Goal: Task Accomplishment & Management: Use online tool/utility

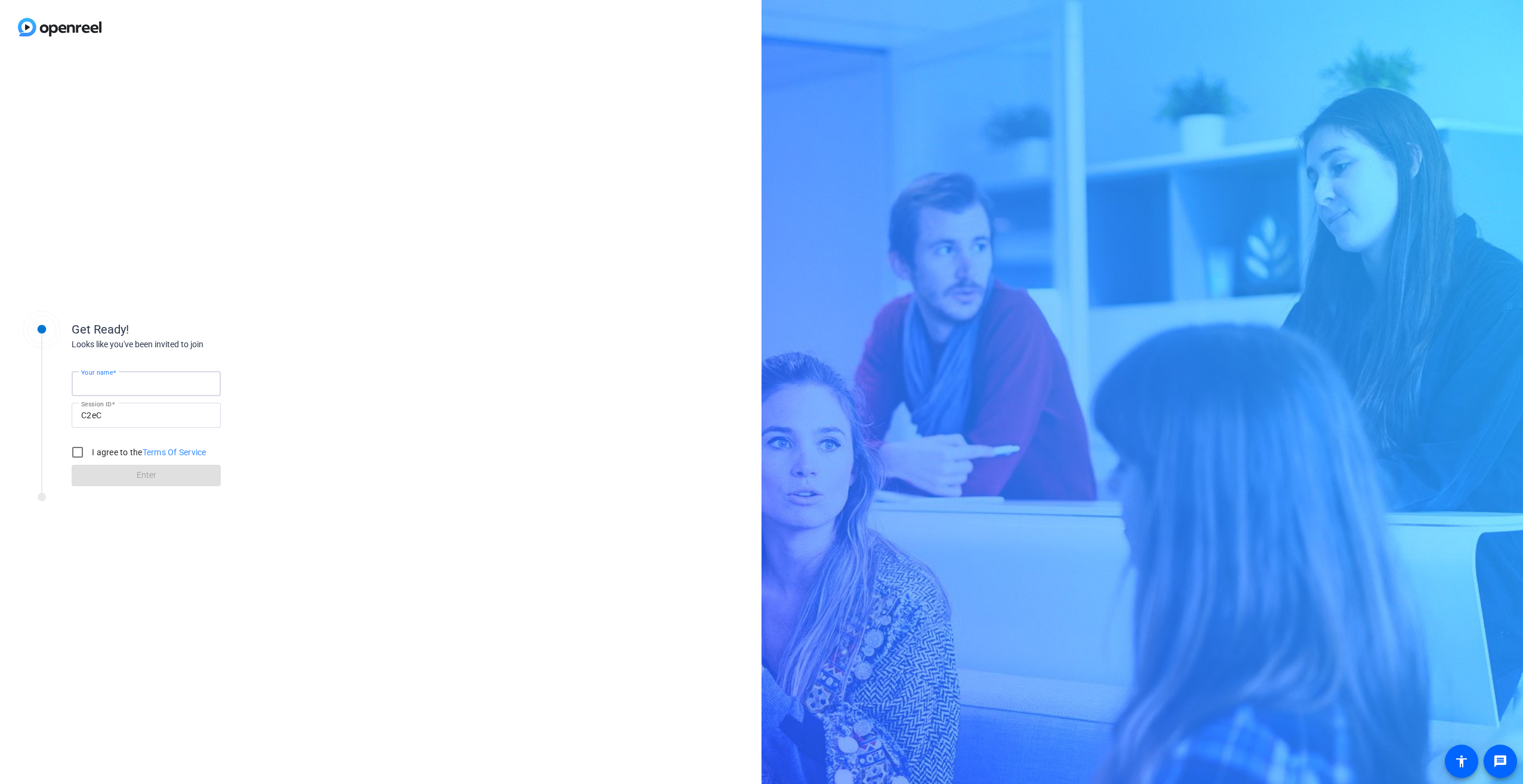
click at [153, 382] on input "Your name" at bounding box center [146, 383] width 130 height 14
type input "[PERSON_NAME]"
click at [143, 421] on input "C2eC" at bounding box center [146, 415] width 130 height 14
click at [80, 452] on input "I agree to the Terms Of Service" at bounding box center [77, 452] width 24 height 24
checkbox input "true"
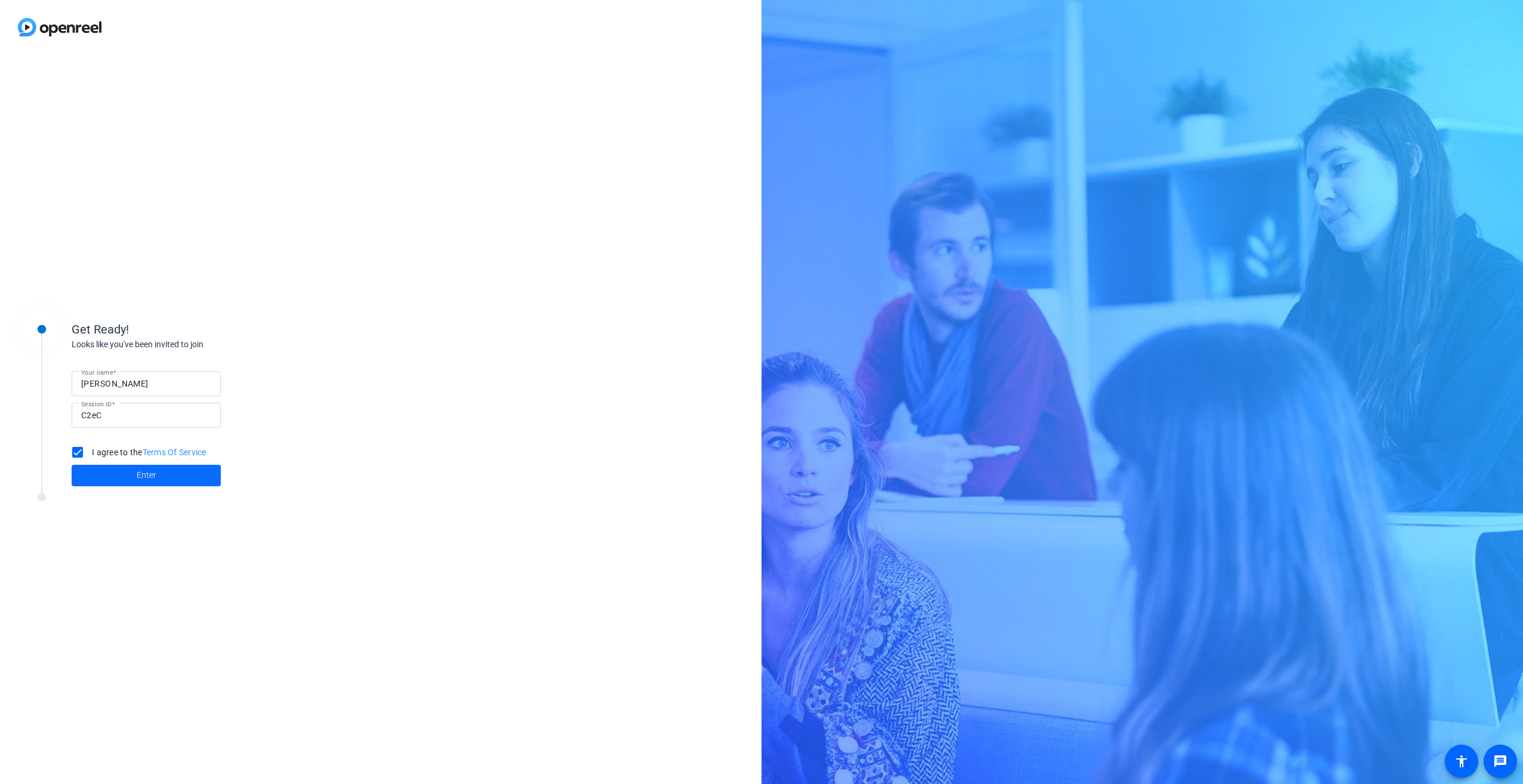
click at [124, 474] on span at bounding box center [146, 475] width 149 height 28
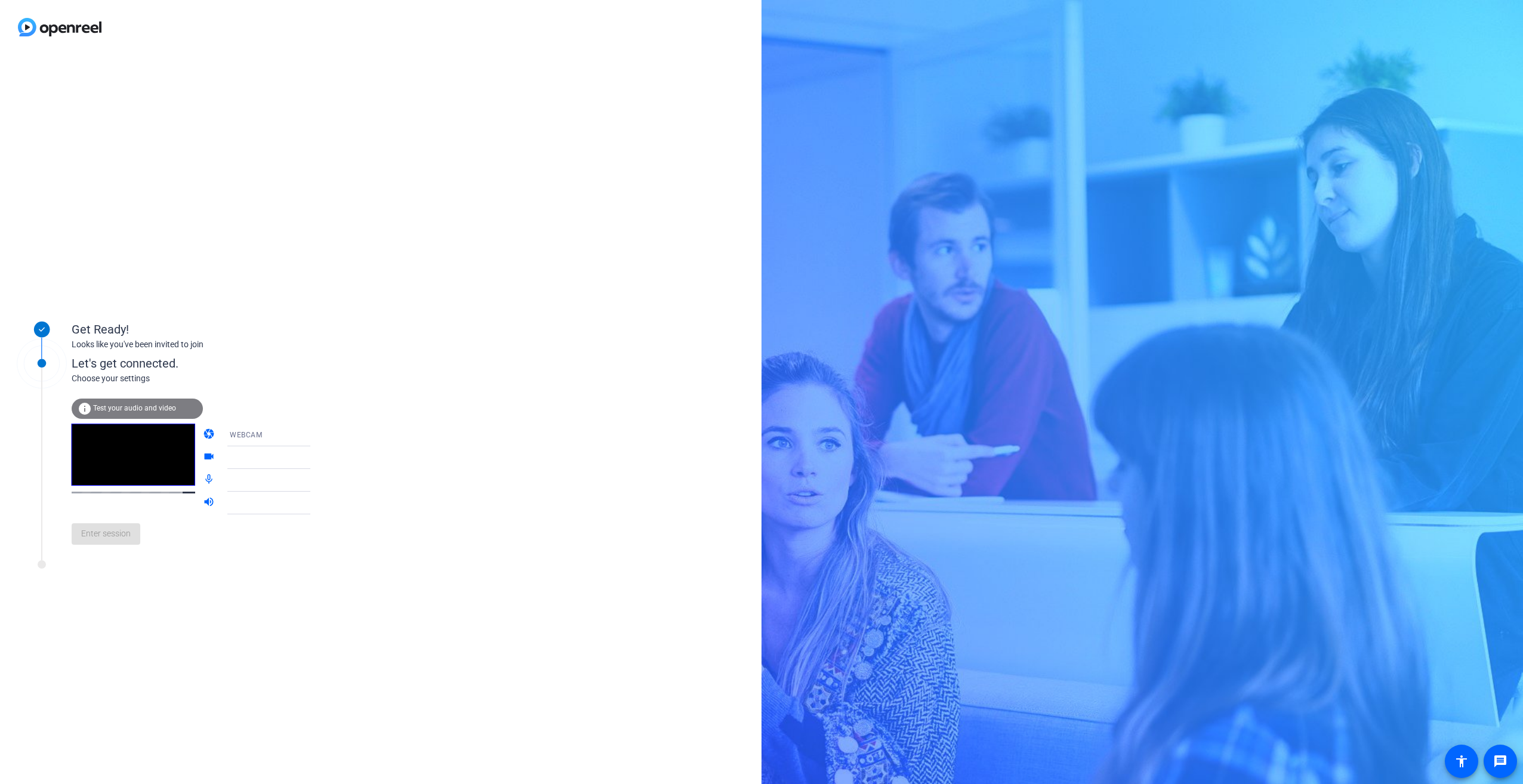
click at [203, 457] on mat-icon "videocam" at bounding box center [209, 457] width 14 height 14
click at [315, 436] on icon at bounding box center [321, 434] width 14 height 14
drag, startPoint x: 284, startPoint y: 450, endPoint x: 272, endPoint y: 344, distance: 106.7
click at [284, 450] on mat-option "WEBCAM" at bounding box center [259, 458] width 102 height 24
click at [315, 432] on icon at bounding box center [321, 434] width 14 height 14
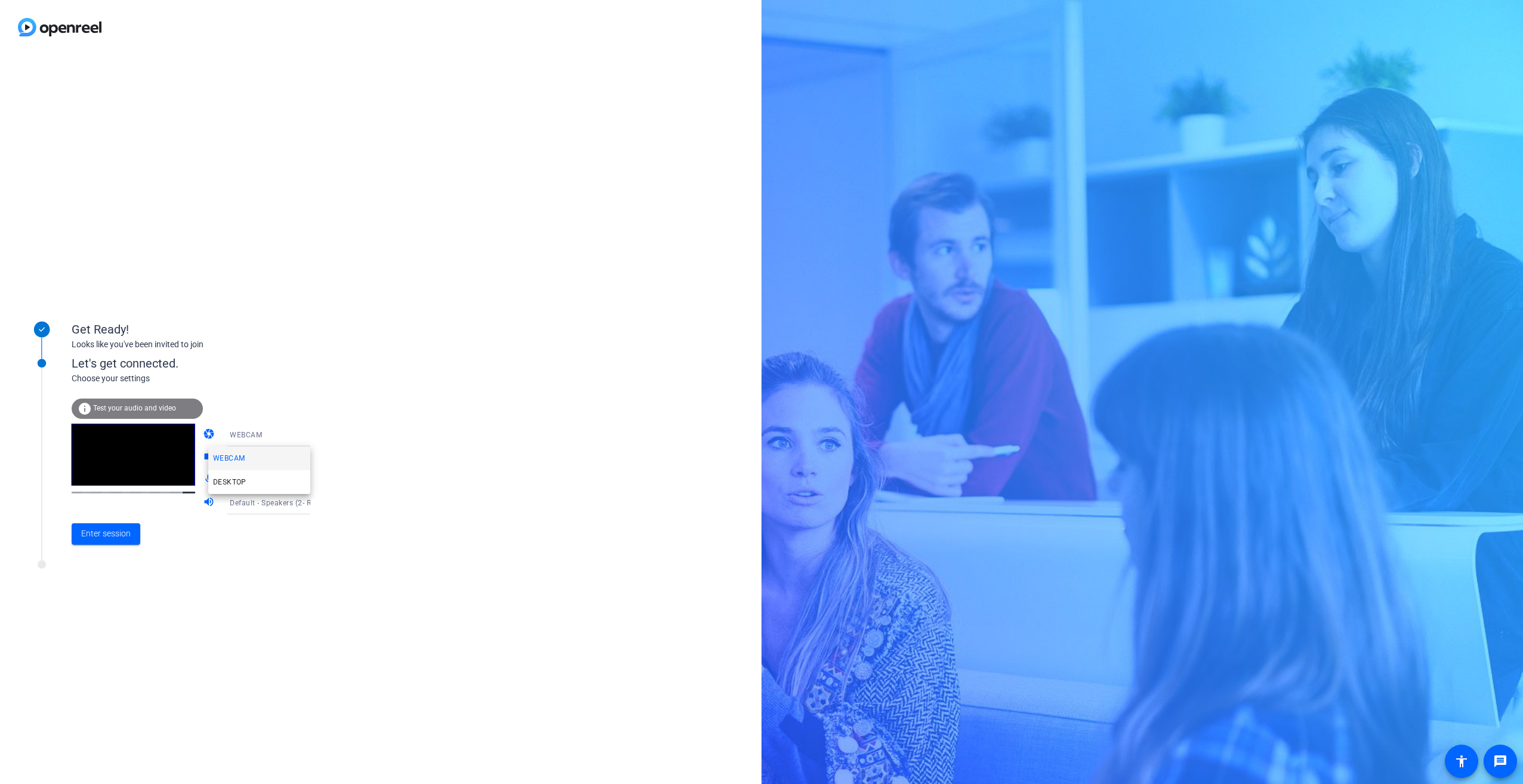
click at [300, 432] on div at bounding box center [761, 392] width 1523 height 784
click at [319, 458] on icon at bounding box center [322, 458] width 6 height 3
click at [392, 450] on div at bounding box center [761, 392] width 1523 height 784
click at [110, 535] on span "Enter session" at bounding box center [105, 533] width 49 height 13
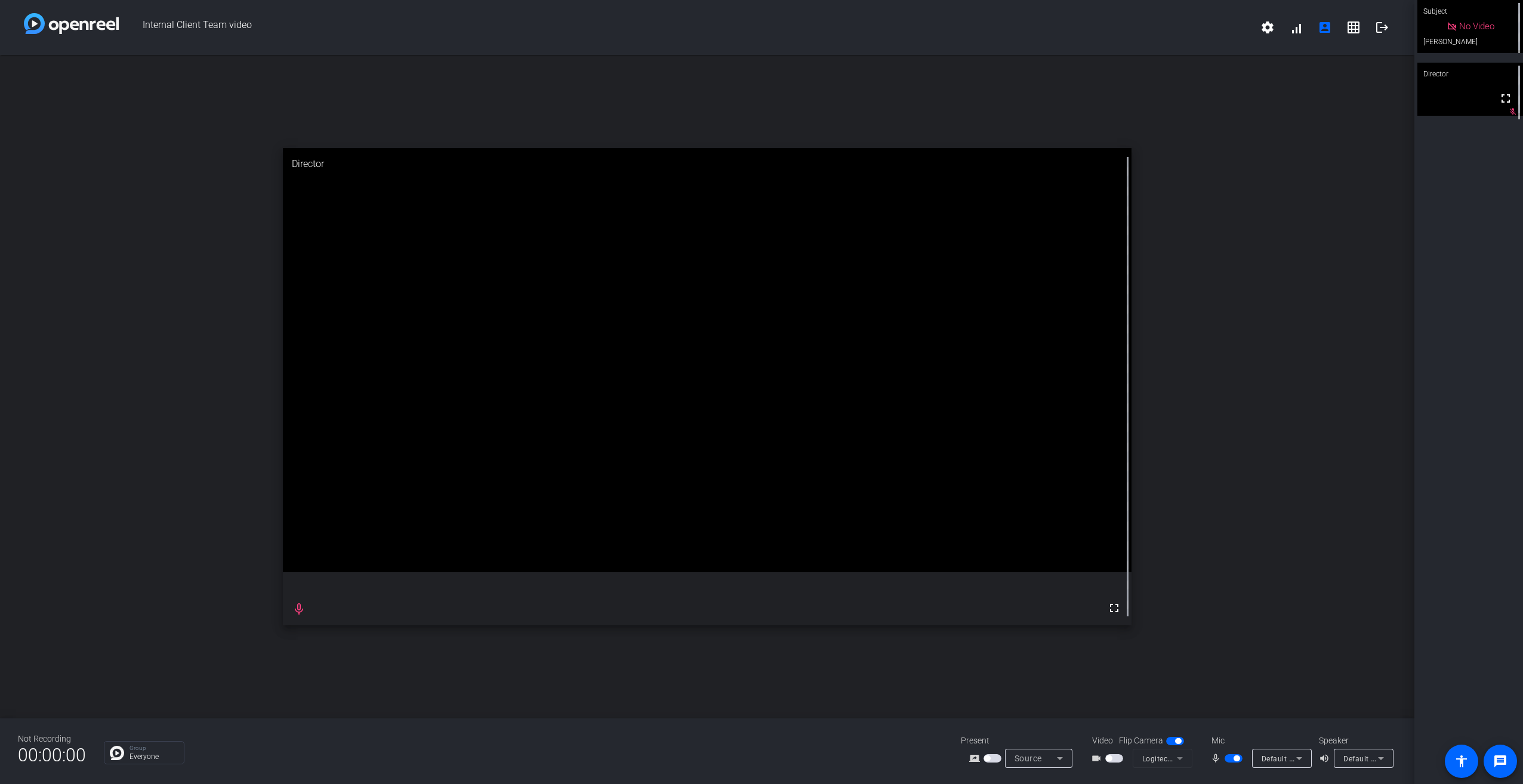
click at [1110, 756] on span "button" at bounding box center [1108, 758] width 6 height 6
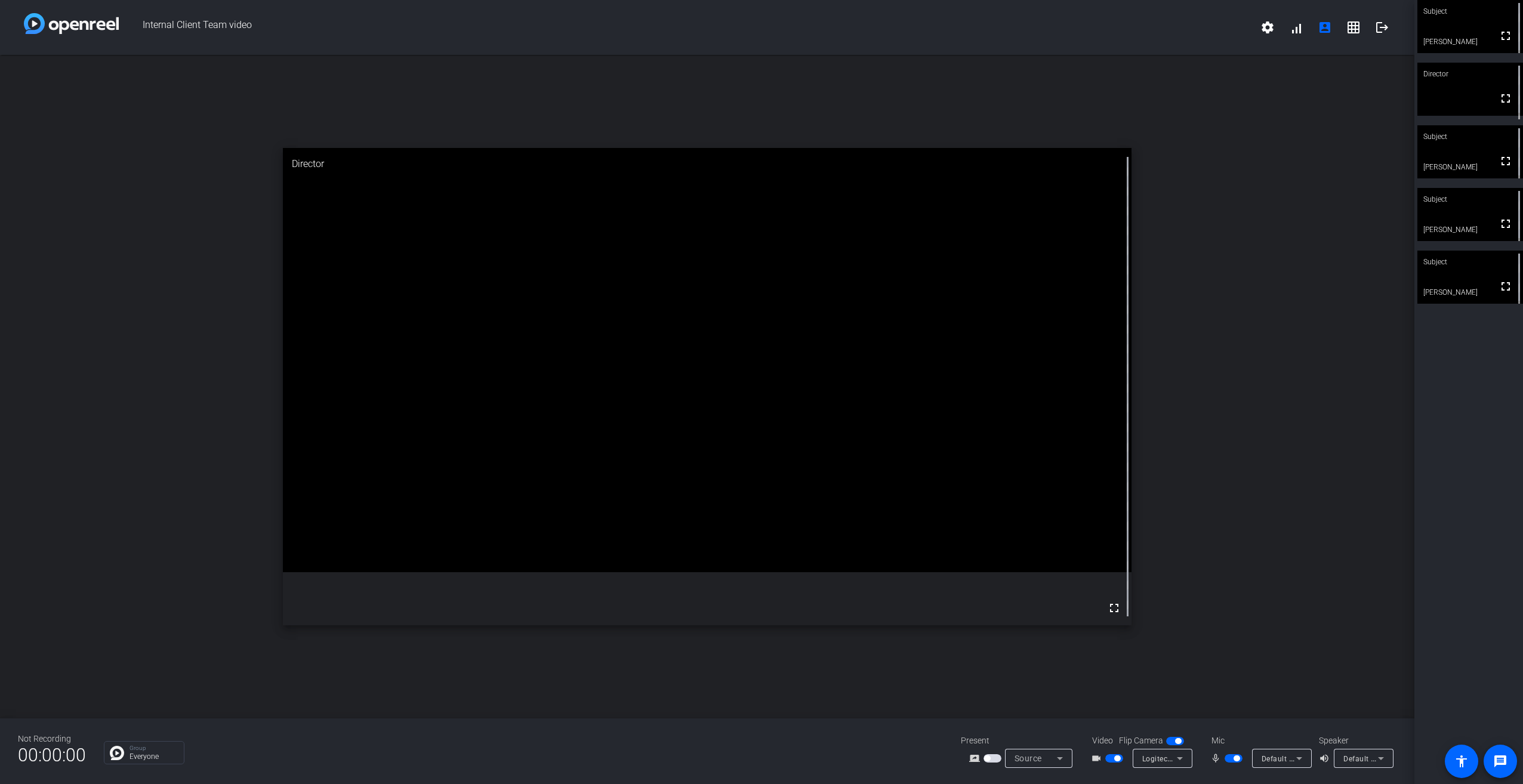
click at [1114, 760] on span "button" at bounding box center [1116, 758] width 6 height 6
click at [1501, 163] on mat-icon "fullscreen" at bounding box center [1505, 161] width 14 height 14
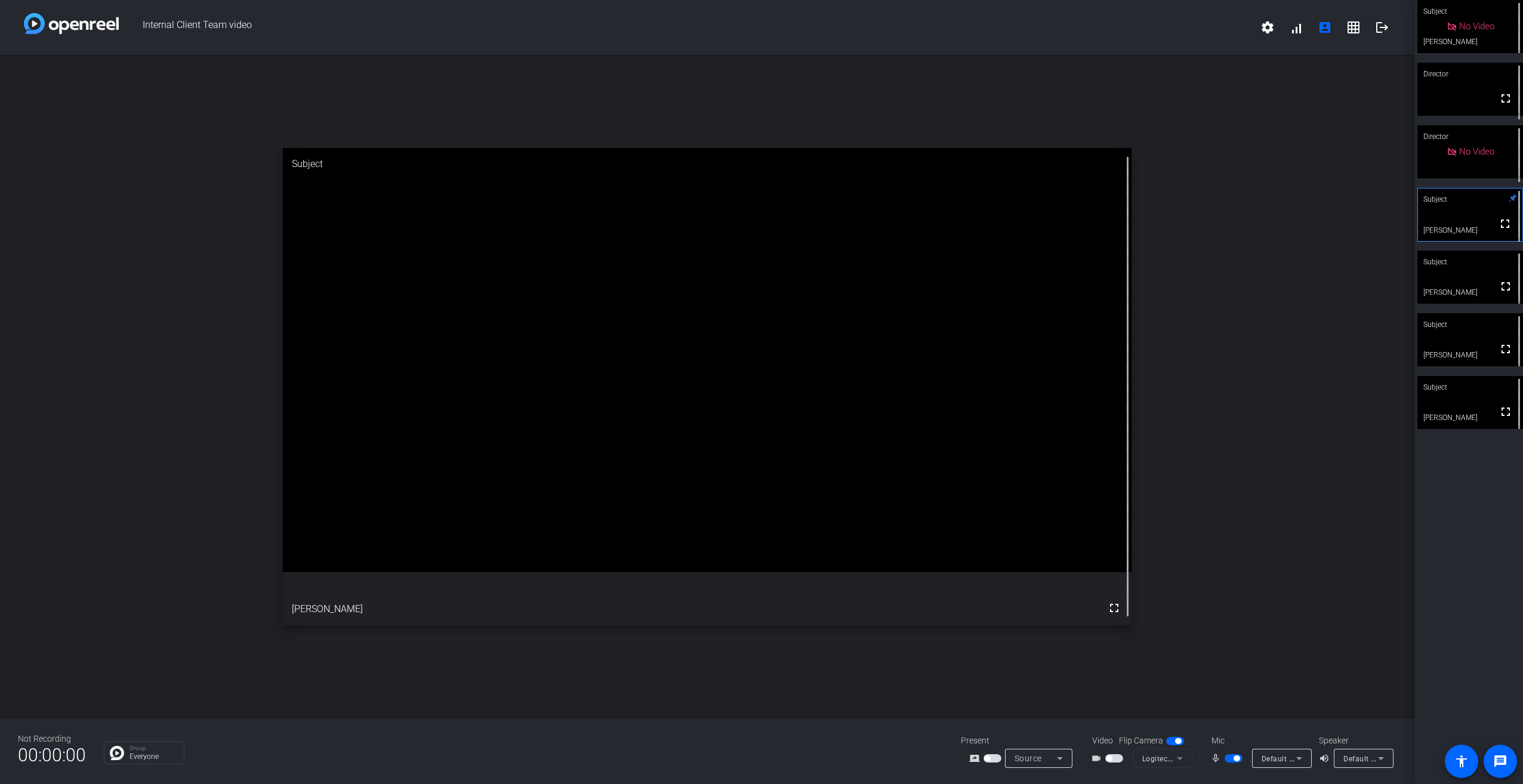
click at [1234, 759] on span "button" at bounding box center [1236, 758] width 6 height 6
click at [1231, 755] on span "button" at bounding box center [1233, 758] width 18 height 8
click at [1456, 285] on video at bounding box center [1470, 277] width 105 height 53
click at [1491, 407] on span at bounding box center [1505, 411] width 28 height 28
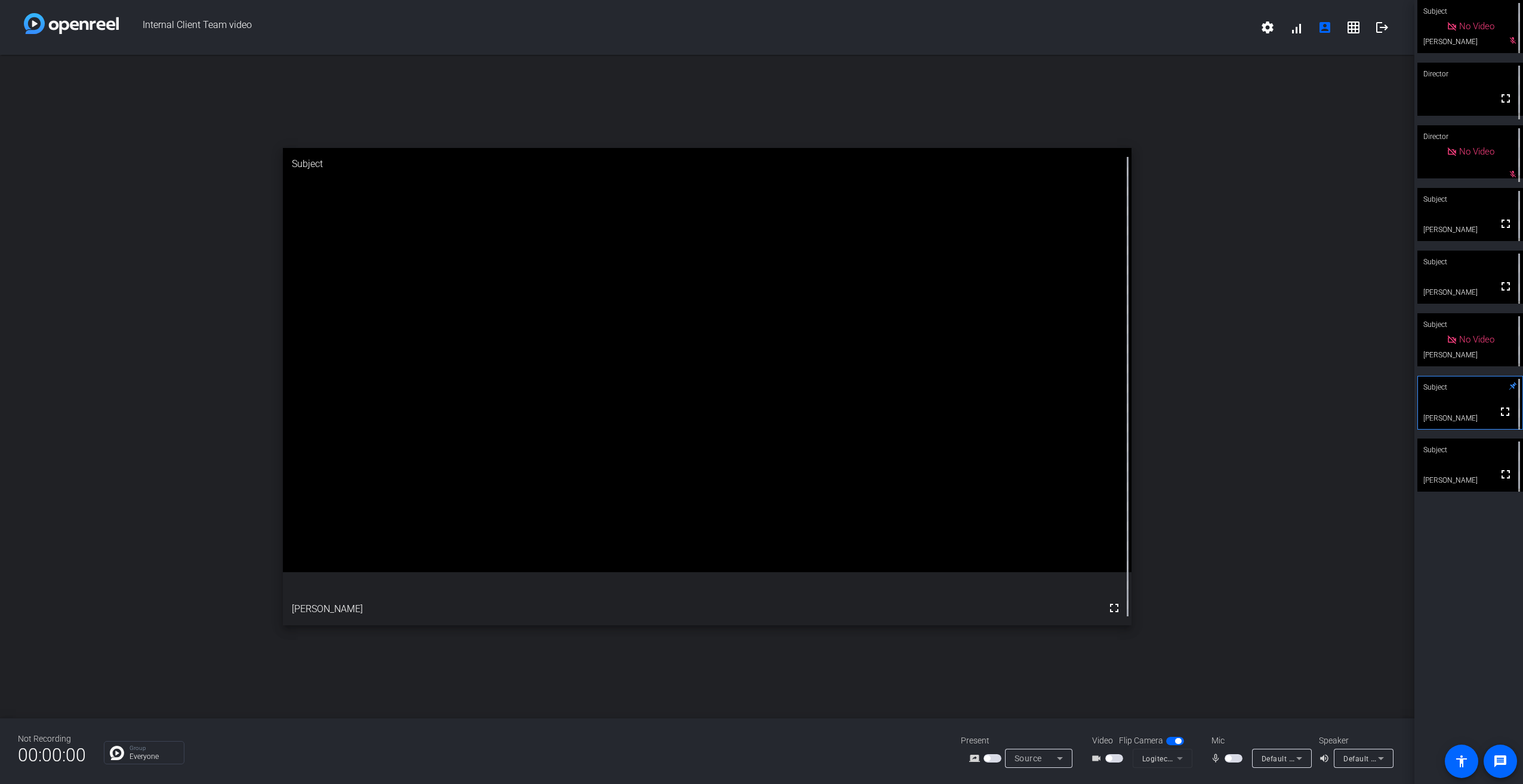
click at [1233, 756] on span "button" at bounding box center [1233, 758] width 18 height 8
click at [1237, 757] on span "button" at bounding box center [1236, 758] width 6 height 6
click at [1473, 450] on div "Subject" at bounding box center [1470, 450] width 105 height 23
click at [1230, 758] on span "button" at bounding box center [1228, 758] width 6 height 6
click at [1231, 756] on span "button" at bounding box center [1233, 758] width 18 height 8
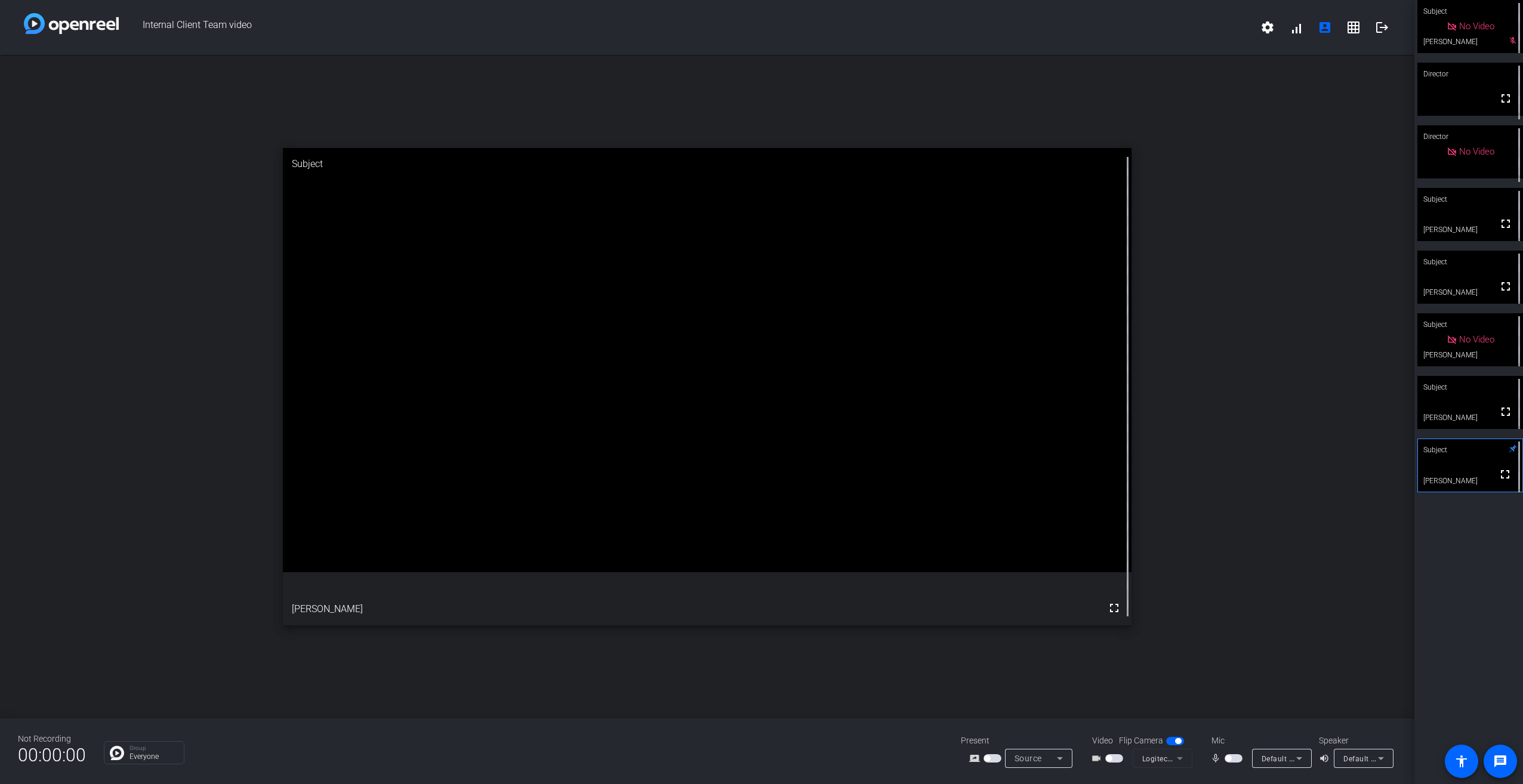
click at [1235, 755] on span "button" at bounding box center [1233, 758] width 18 height 8
click at [1234, 758] on span "button" at bounding box center [1236, 758] width 6 height 6
click at [1235, 760] on span "button" at bounding box center [1233, 758] width 18 height 8
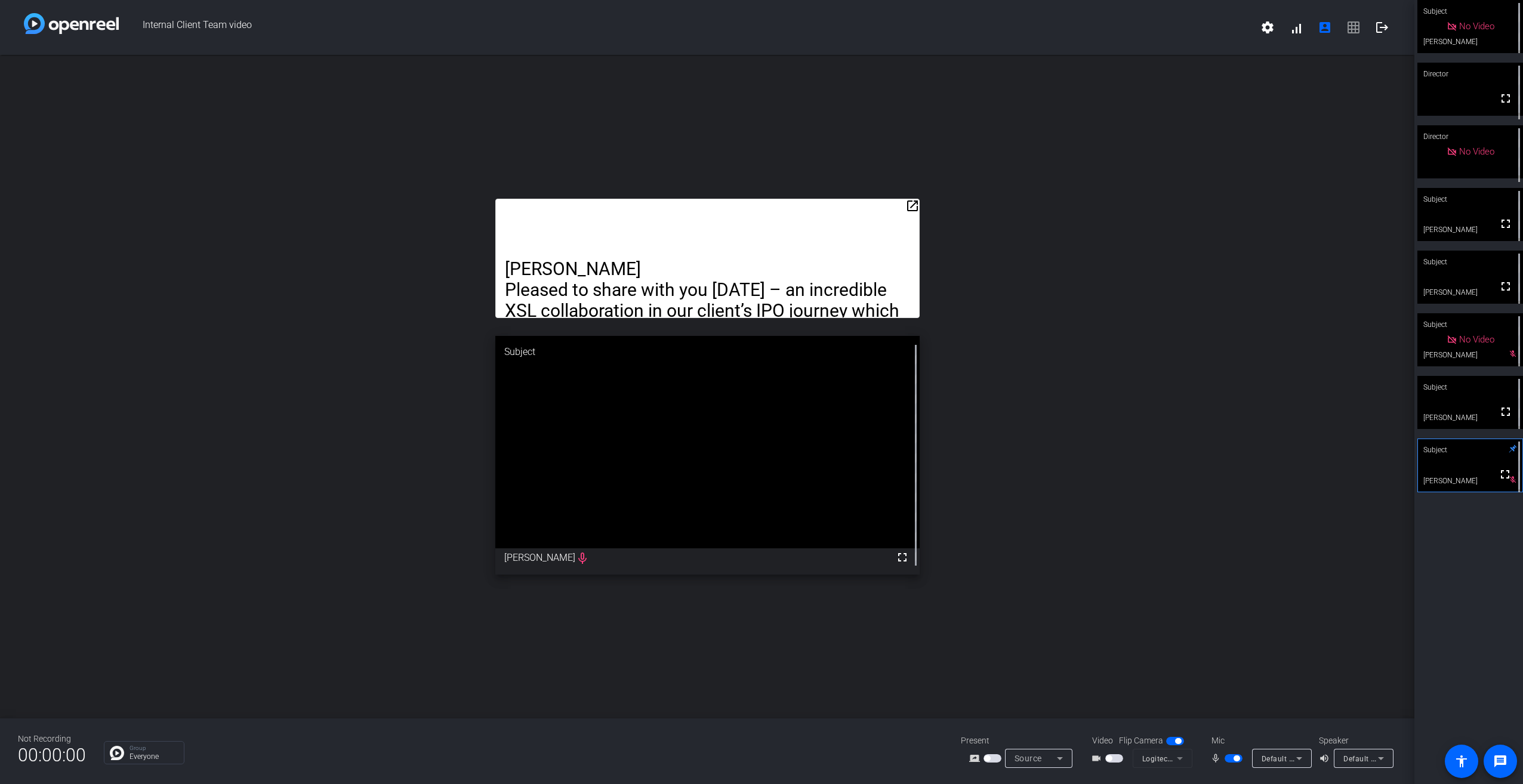
click at [1236, 757] on span "button" at bounding box center [1236, 758] width 6 height 6
click at [1472, 230] on video at bounding box center [1470, 214] width 105 height 53
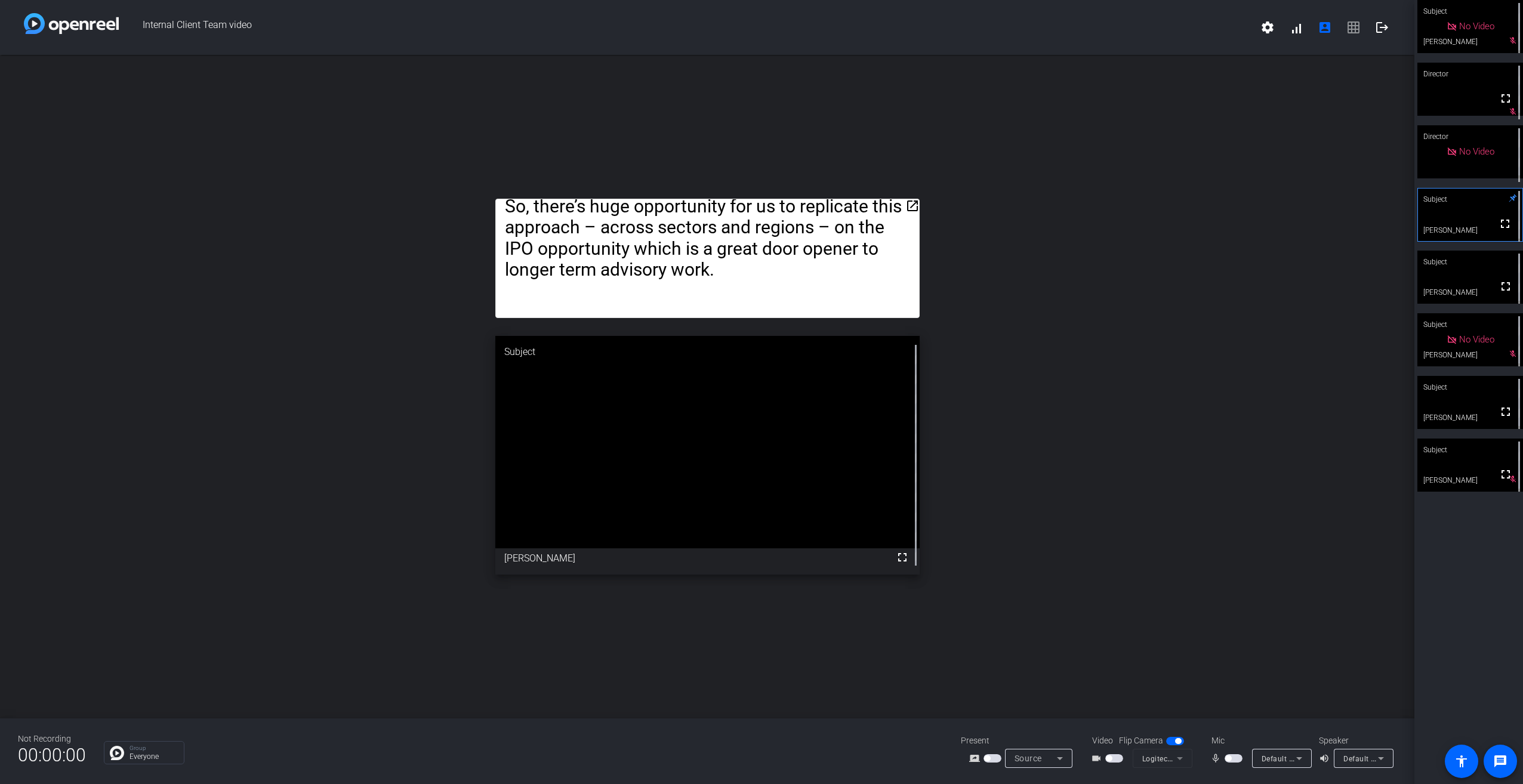
click at [1233, 756] on span "button" at bounding box center [1233, 758] width 18 height 8
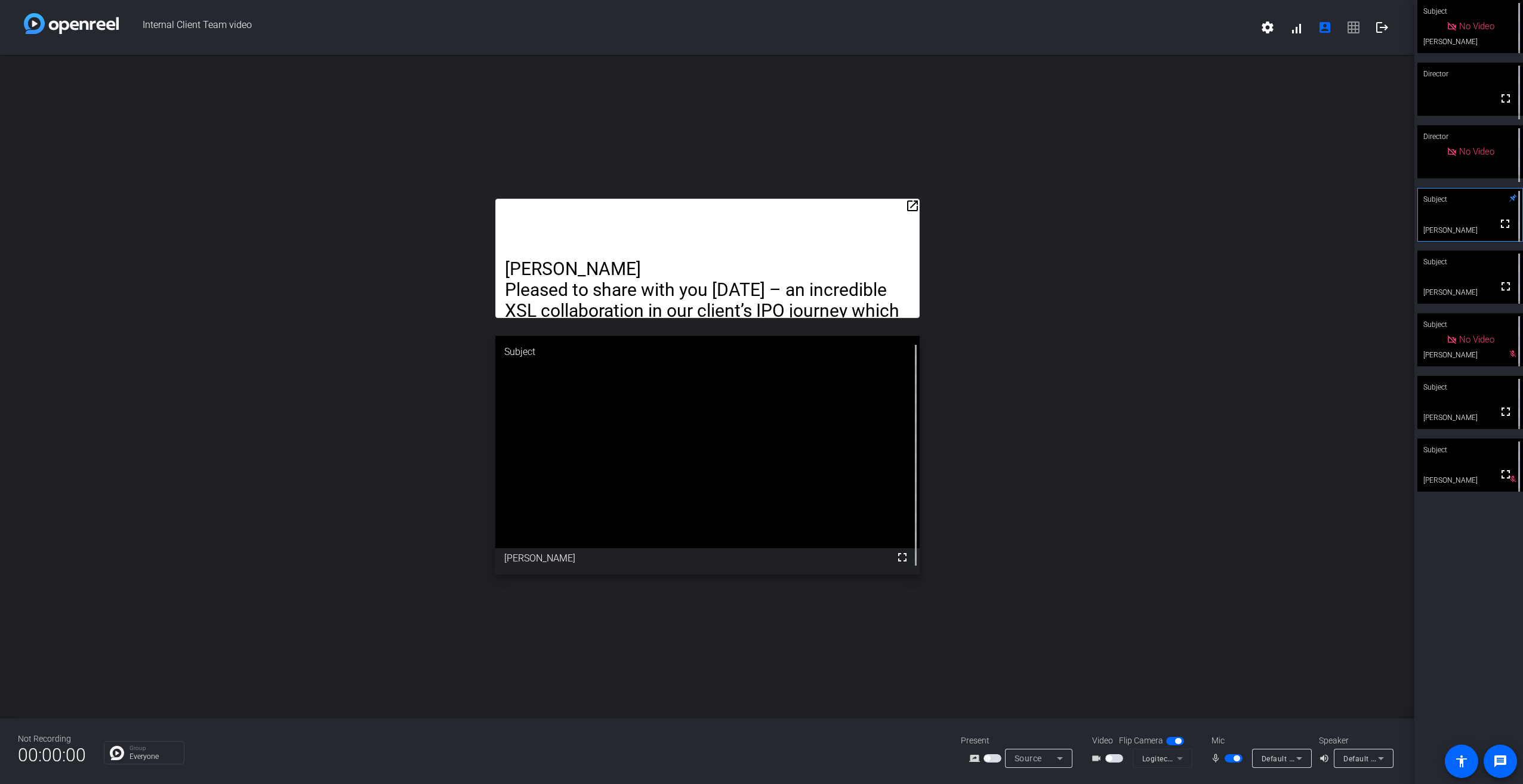
click at [1236, 755] on span "button" at bounding box center [1236, 758] width 6 height 6
click at [1231, 757] on span "button" at bounding box center [1233, 758] width 18 height 8
click at [1234, 758] on span "button" at bounding box center [1236, 758] width 6 height 6
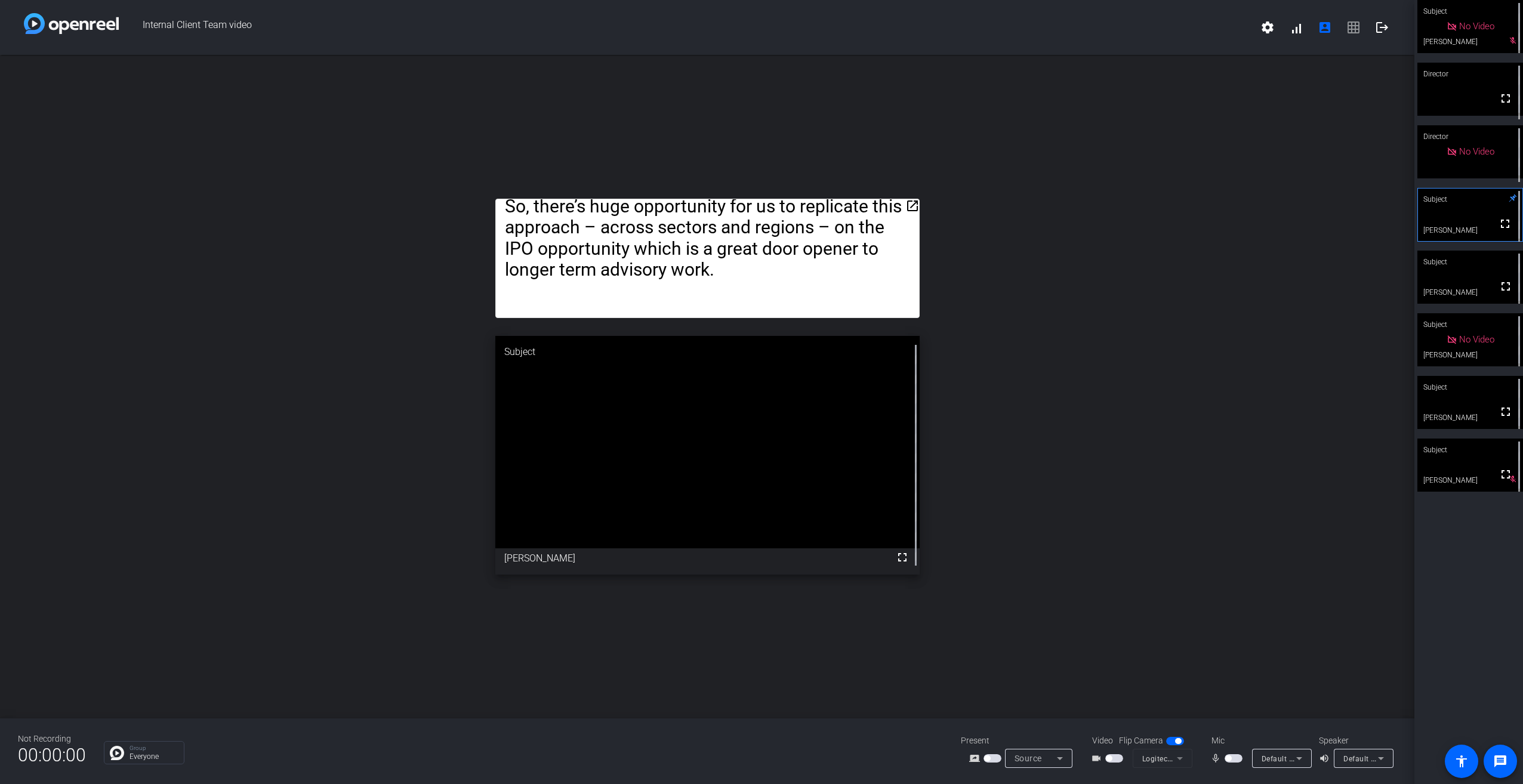
click at [1235, 756] on span "button" at bounding box center [1233, 758] width 18 height 8
click at [1233, 761] on span "button" at bounding box center [1233, 758] width 18 height 8
click at [1231, 762] on span "button" at bounding box center [1233, 758] width 18 height 8
click at [1235, 758] on span "button" at bounding box center [1236, 758] width 6 height 6
click at [1229, 757] on span "button" at bounding box center [1228, 758] width 6 height 6
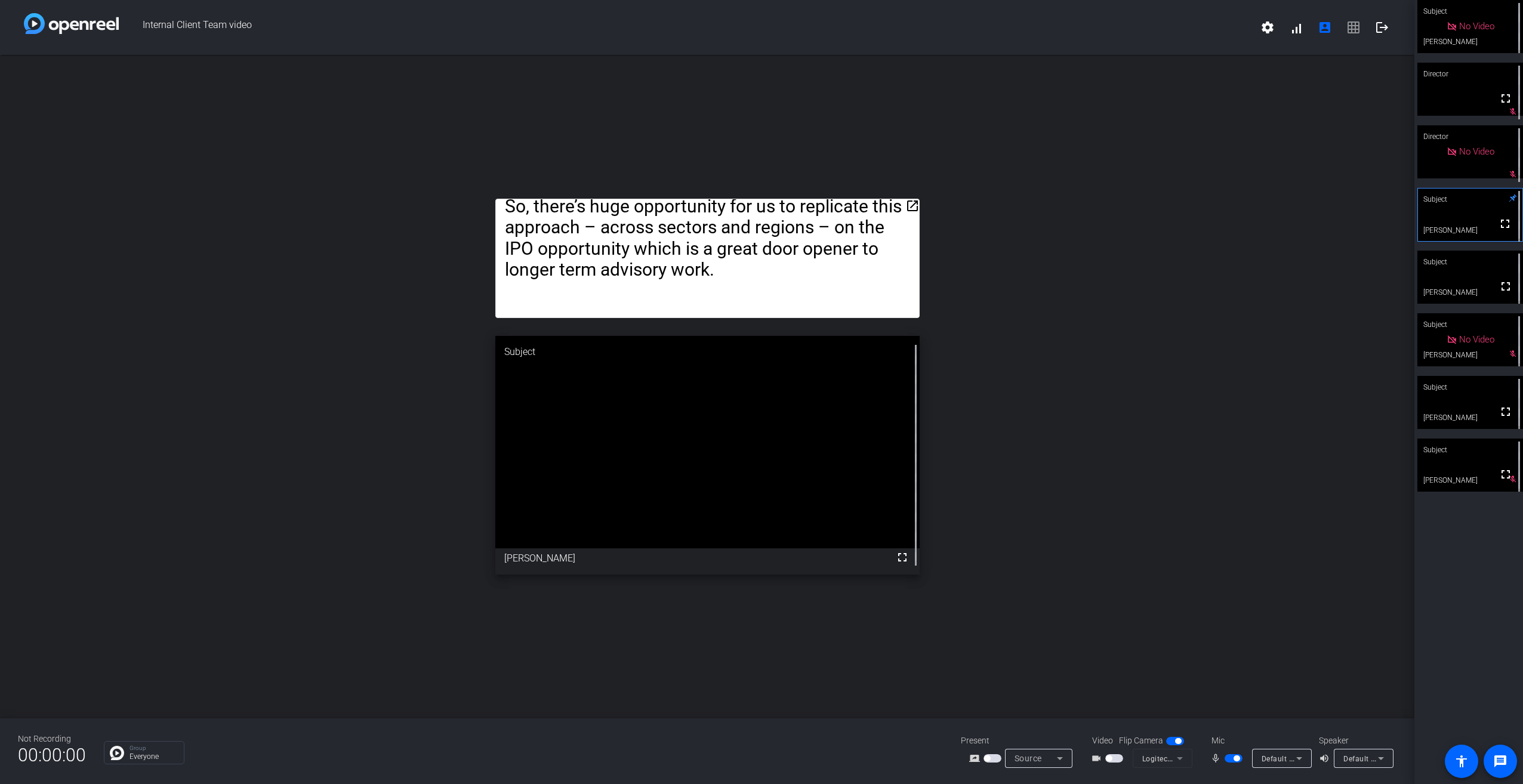
click at [1454, 280] on video at bounding box center [1470, 277] width 105 height 53
click at [1222, 755] on mat-icon "mic_none" at bounding box center [1217, 758] width 14 height 14
click at [1228, 757] on span "button" at bounding box center [1233, 758] width 18 height 8
click at [1466, 412] on video at bounding box center [1470, 402] width 105 height 53
click at [1474, 456] on div "Subject" at bounding box center [1470, 450] width 105 height 23
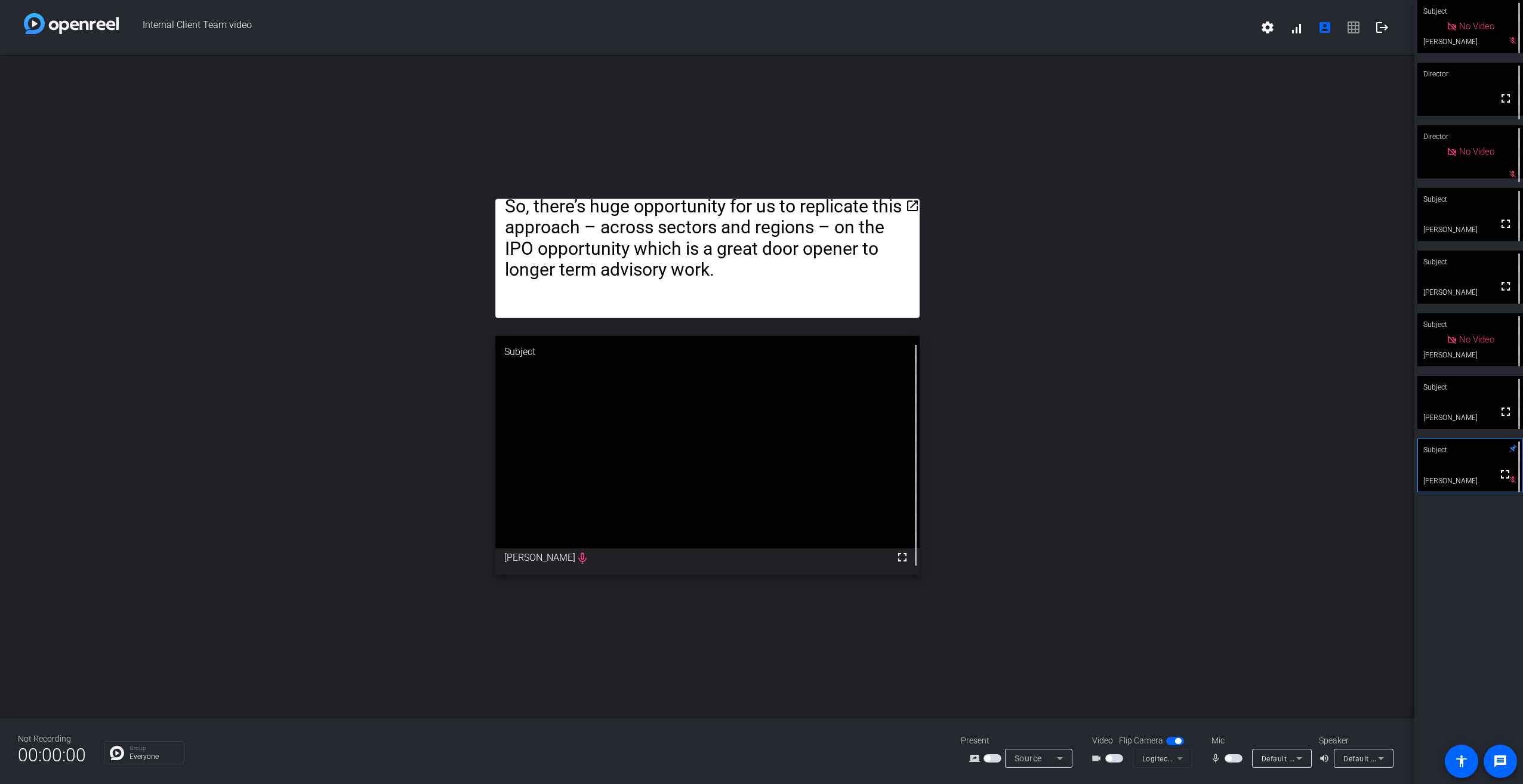
click at [1235, 757] on span "button" at bounding box center [1233, 758] width 18 height 8
click at [1234, 756] on span "button" at bounding box center [1236, 758] width 6 height 6
click at [1231, 760] on span "button" at bounding box center [1228, 758] width 6 height 6
click at [1469, 213] on video at bounding box center [1470, 214] width 105 height 53
click at [1237, 758] on span "button" at bounding box center [1236, 758] width 6 height 6
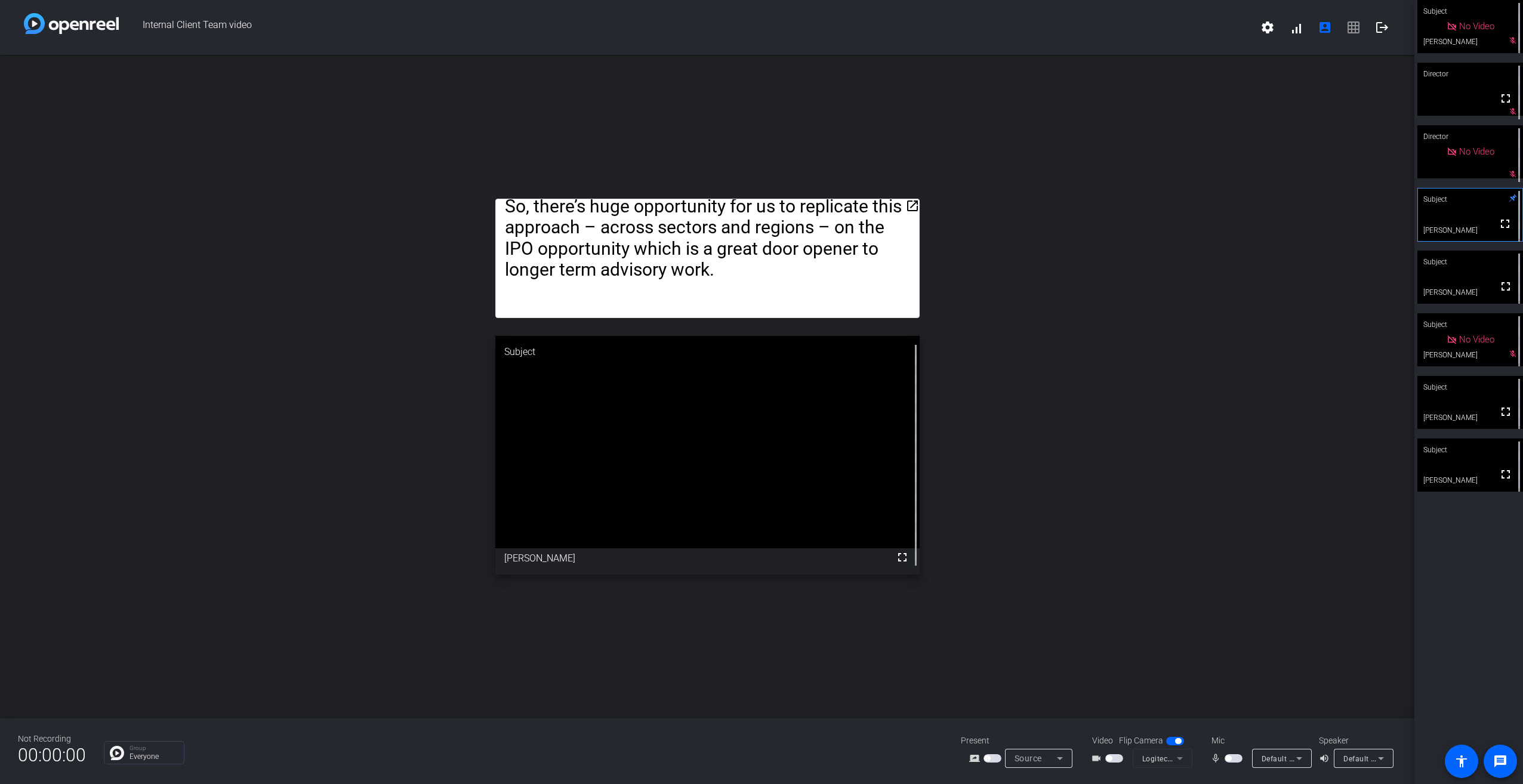
click at [1229, 755] on span "button" at bounding box center [1228, 758] width 6 height 6
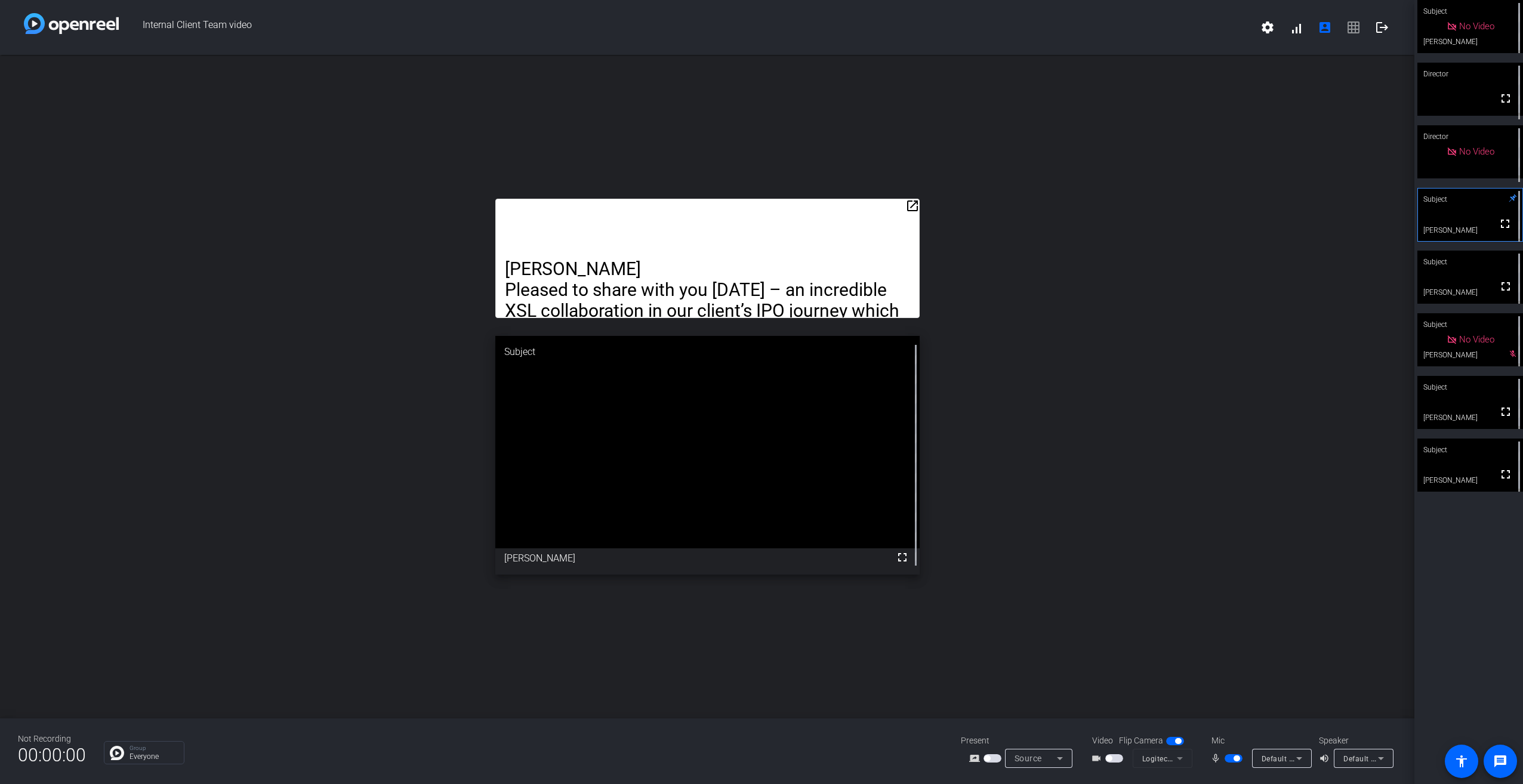
click at [1238, 757] on span "button" at bounding box center [1236, 758] width 6 height 6
click at [1218, 768] on div "Not Recording 00:00:00 Group Everyone Present screen_share_outline Source Video…" at bounding box center [707, 751] width 1414 height 66
click at [1229, 760] on span "button" at bounding box center [1228, 758] width 6 height 6
click at [1229, 758] on span "button" at bounding box center [1233, 758] width 18 height 8
click at [1236, 755] on span "button" at bounding box center [1233, 758] width 18 height 8
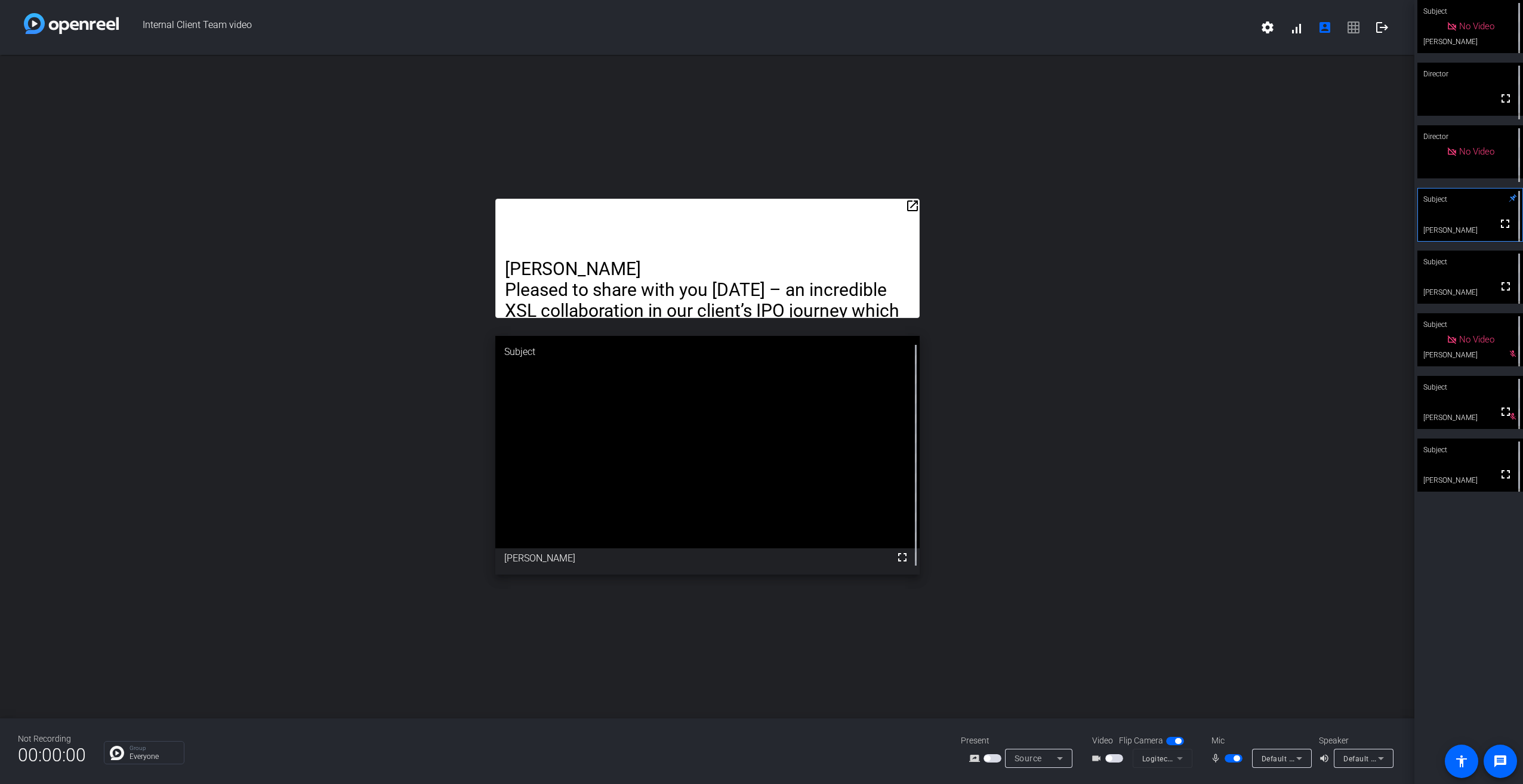
click at [1233, 755] on span "button" at bounding box center [1233, 758] width 18 height 8
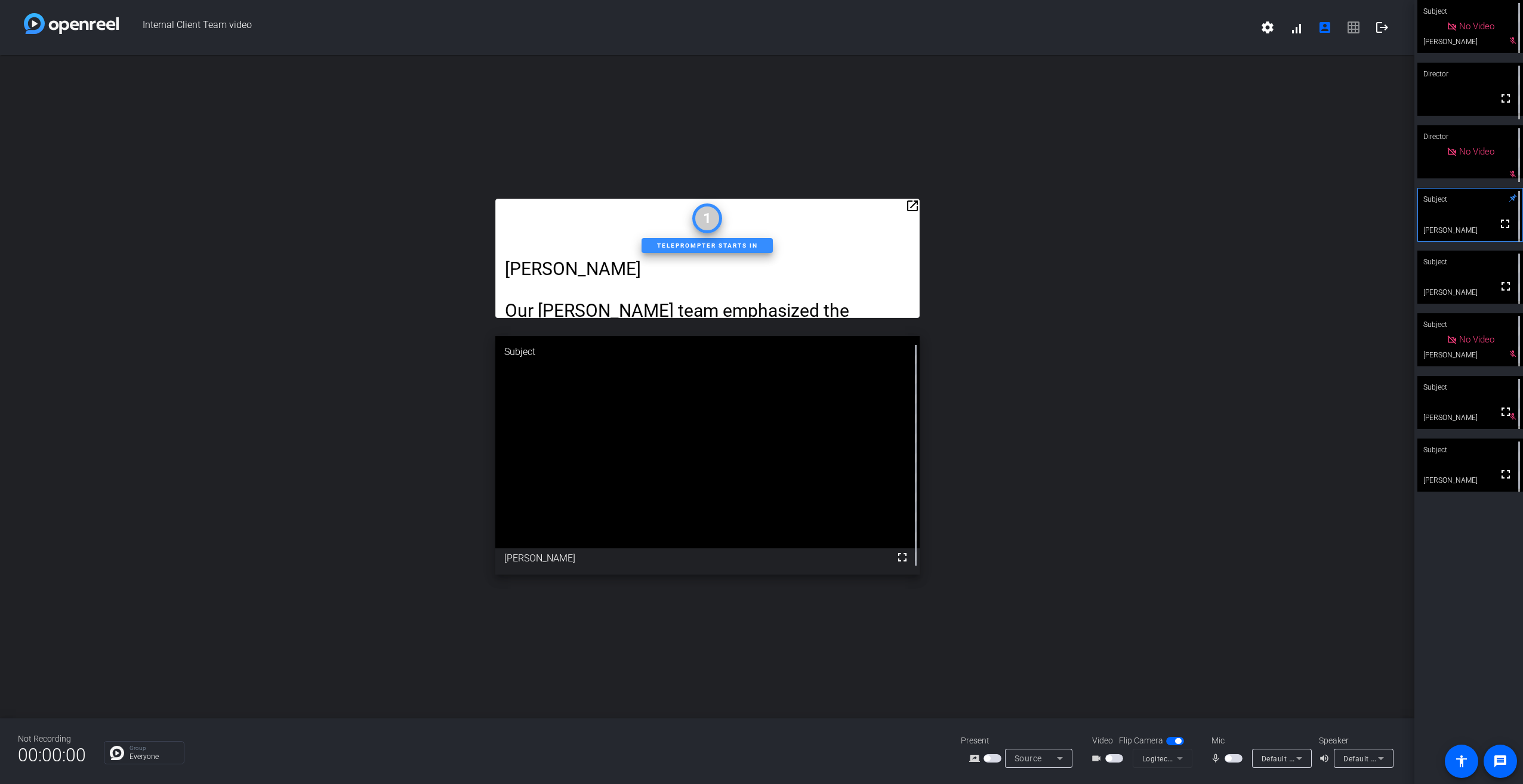
click at [1466, 289] on video at bounding box center [1470, 277] width 105 height 53
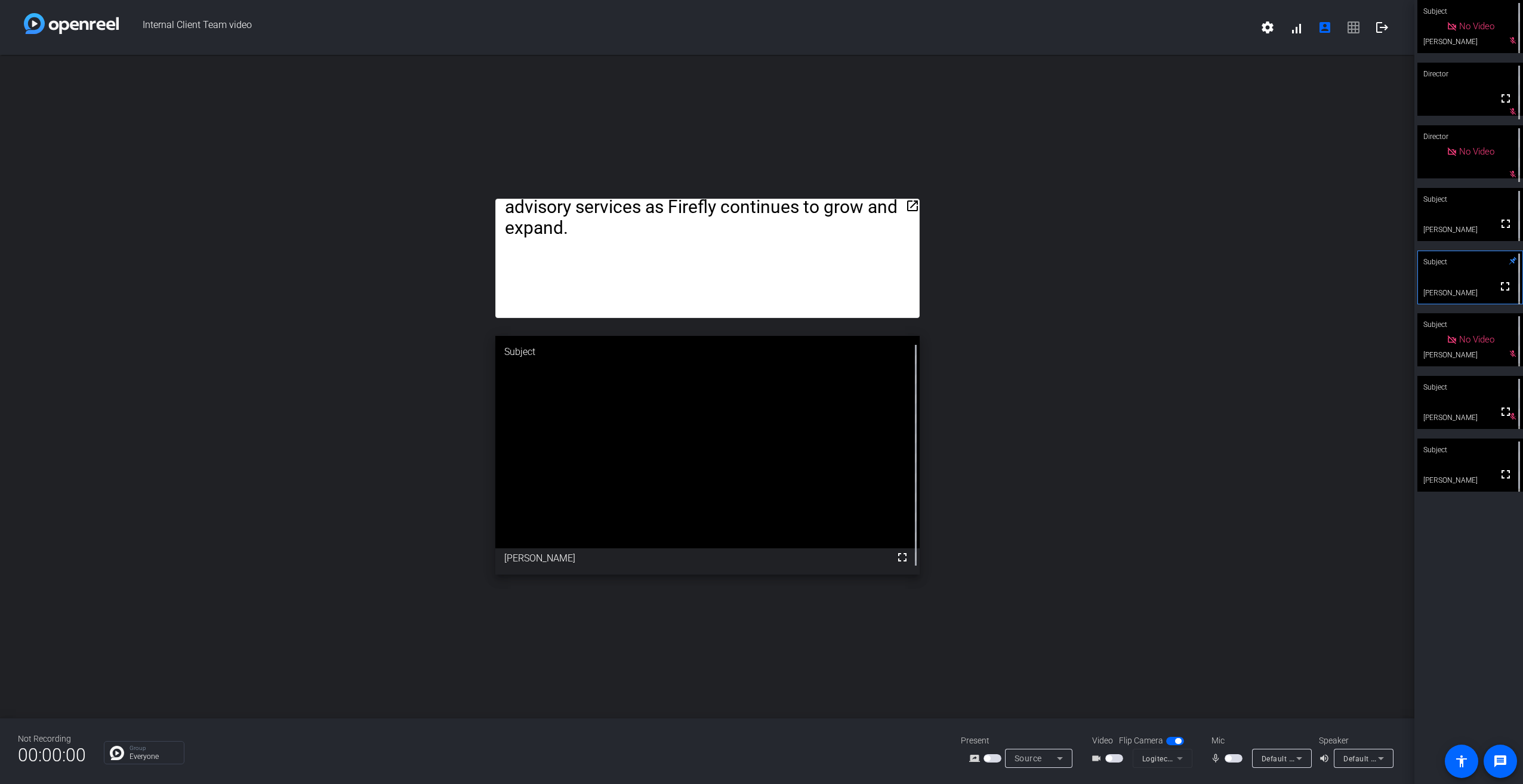
click at [1474, 404] on video at bounding box center [1470, 402] width 105 height 53
click at [1474, 459] on div "Subject" at bounding box center [1470, 450] width 105 height 23
click at [1240, 759] on span "button" at bounding box center [1233, 758] width 18 height 8
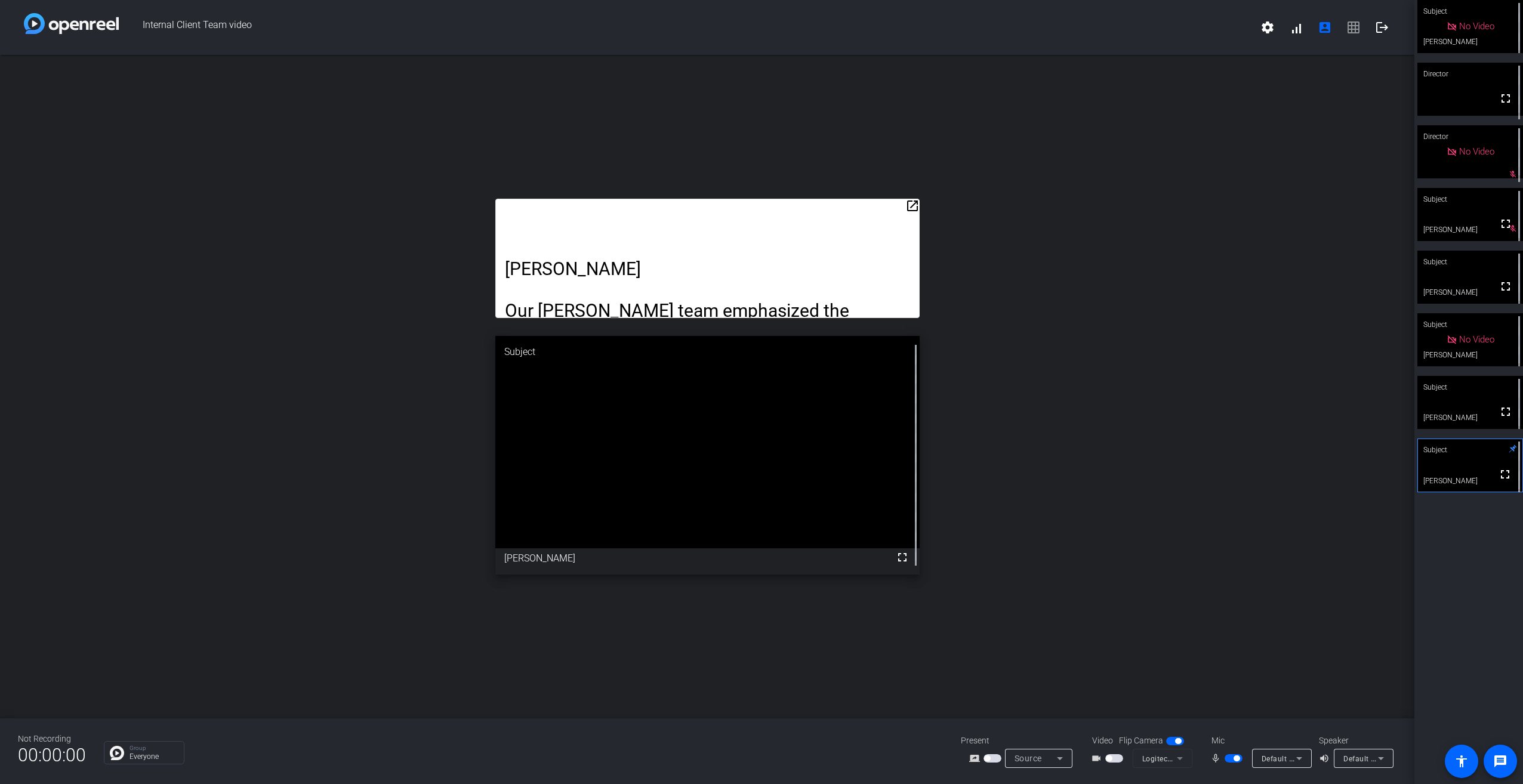
click at [1472, 270] on div "Subject" at bounding box center [1470, 262] width 105 height 23
click at [1236, 759] on span "button" at bounding box center [1236, 758] width 6 height 6
drag, startPoint x: 1231, startPoint y: 758, endPoint x: 1296, endPoint y: 720, distance: 75.3
click at [1231, 758] on span "button" at bounding box center [1228, 758] width 6 height 6
click at [1476, 455] on div "Subject" at bounding box center [1470, 450] width 105 height 23
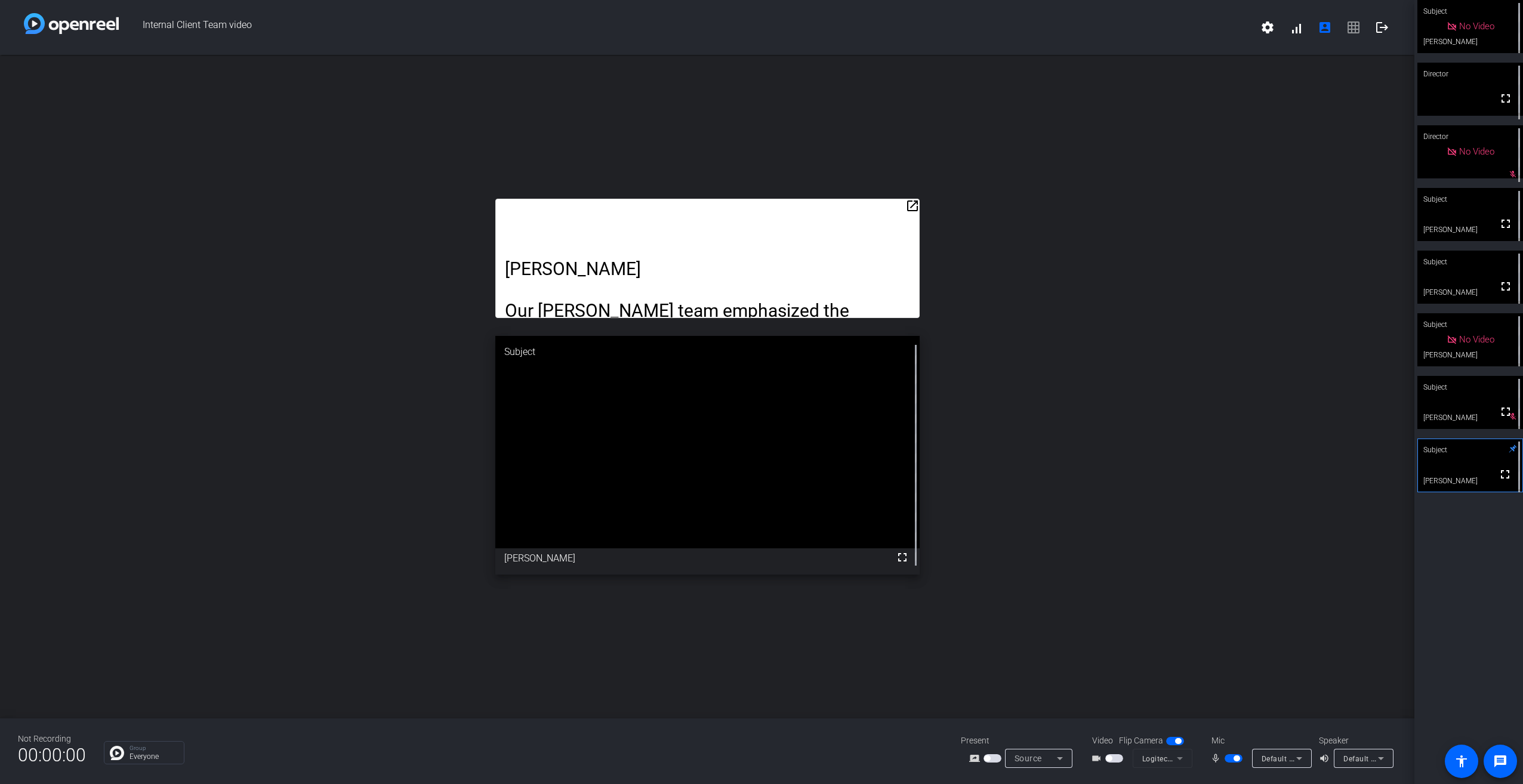
click at [1478, 219] on video at bounding box center [1470, 214] width 105 height 53
